Goal: Book appointment/travel/reservation

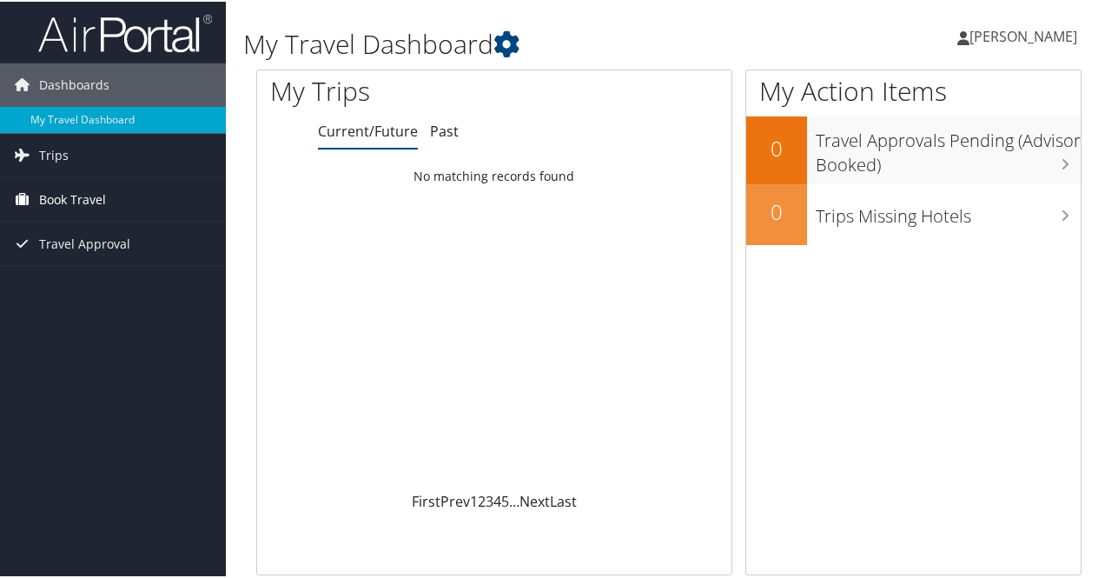
click at [131, 183] on link "Book Travel" at bounding box center [113, 197] width 226 height 43
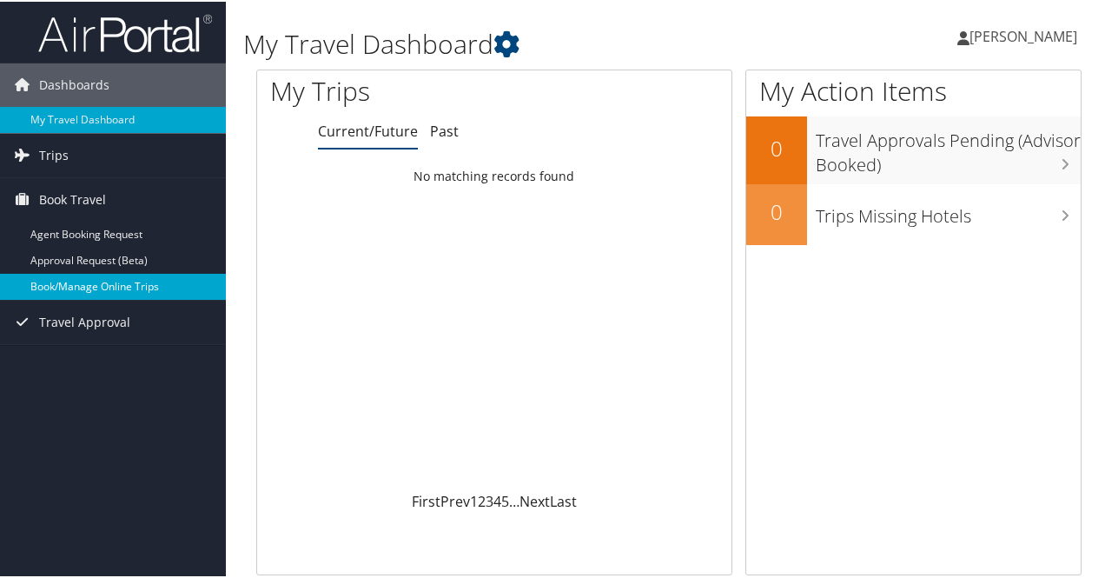
click at [145, 277] on link "Book/Manage Online Trips" at bounding box center [113, 285] width 226 height 26
